Goal: Task Accomplishment & Management: Manage account settings

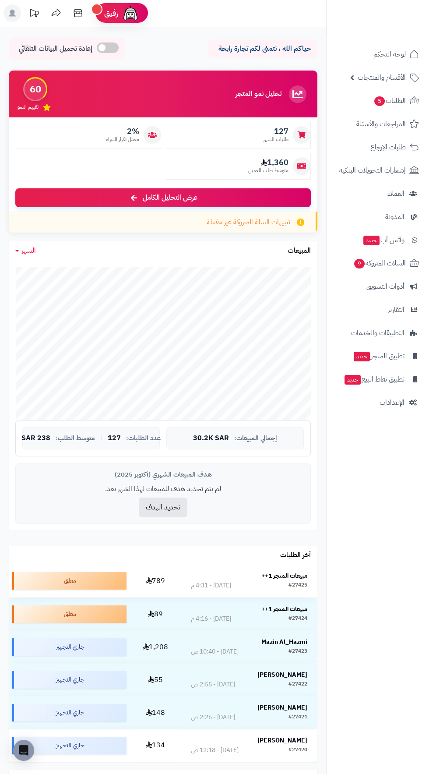
click at [288, 571] on strong "مبيعات المتجر 1++" at bounding box center [285, 575] width 46 height 9
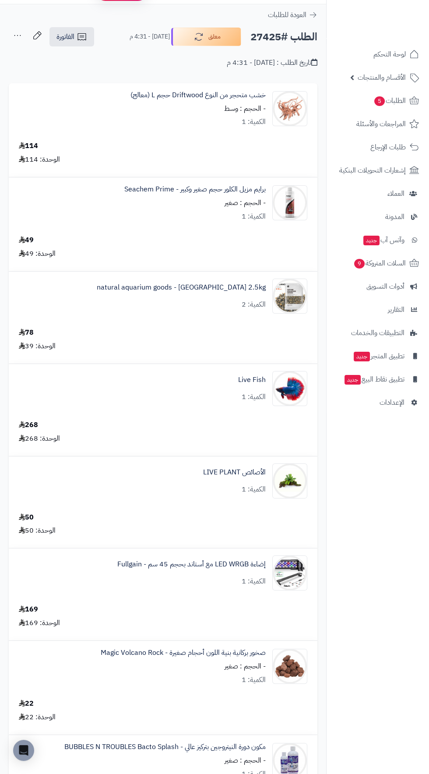
scroll to position [21, 0]
